Goal: Navigation & Orientation: Find specific page/section

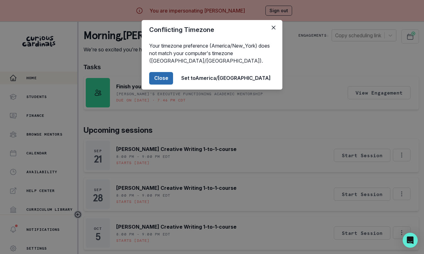
click at [173, 80] on button "Close" at bounding box center [161, 78] width 24 height 13
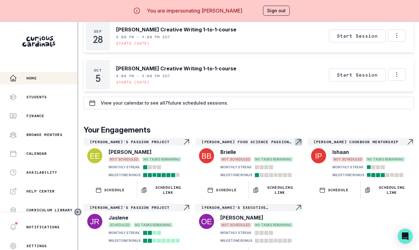
scroll to position [27, 0]
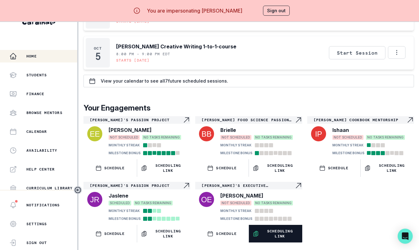
click at [274, 233] on p "Scheduling Link" at bounding box center [279, 233] width 37 height 10
click at [282, 10] on button "Sign out" at bounding box center [276, 11] width 27 height 10
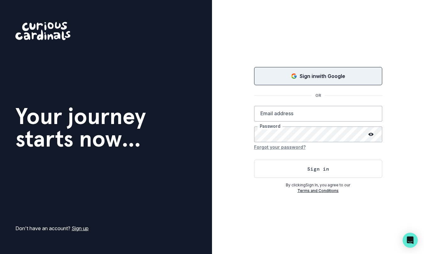
click at [297, 74] on div "Sign in with Google" at bounding box center [318, 76] width 112 height 8
